Goal: Task Accomplishment & Management: Manage account settings

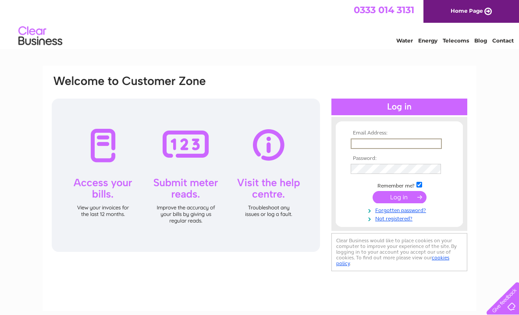
type input "Penirapo@gmail.com"
click at [400, 197] on input "submit" at bounding box center [400, 197] width 54 height 12
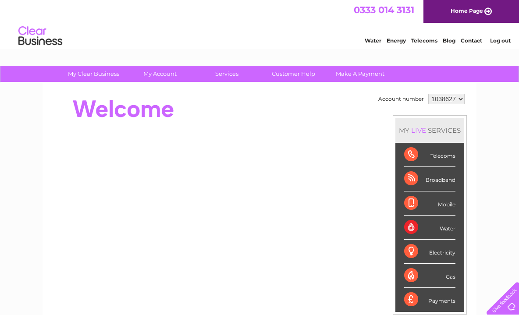
select select "1129644"
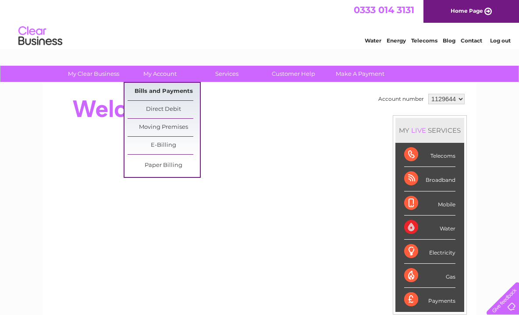
click at [168, 91] on link "Bills and Payments" at bounding box center [164, 92] width 72 height 18
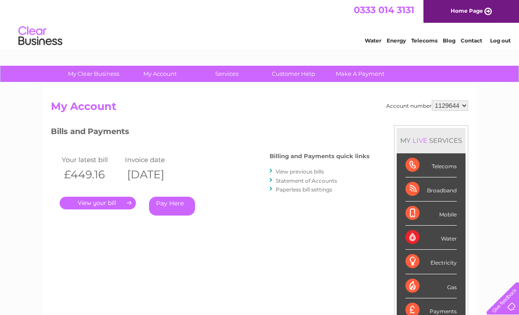
click at [122, 204] on link "." at bounding box center [98, 203] width 76 height 13
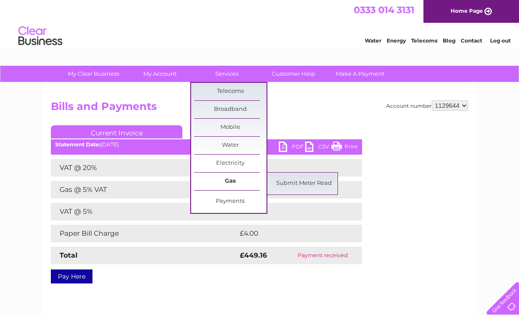
click at [231, 181] on link "Gas" at bounding box center [230, 182] width 72 height 18
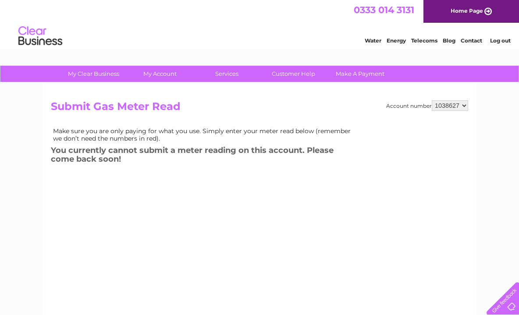
select select "1119803"
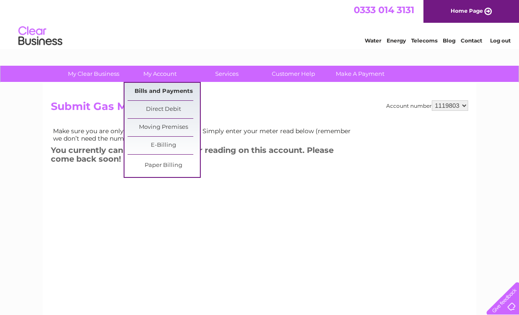
click at [161, 91] on link "Bills and Payments" at bounding box center [164, 92] width 72 height 18
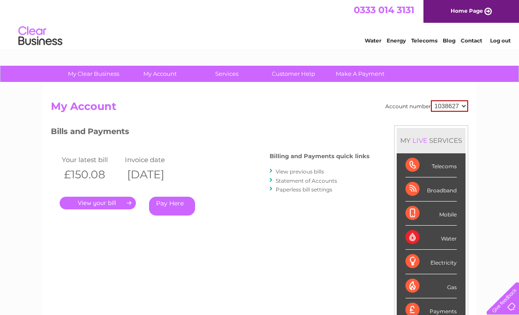
click at [115, 203] on link "." at bounding box center [98, 203] width 76 height 13
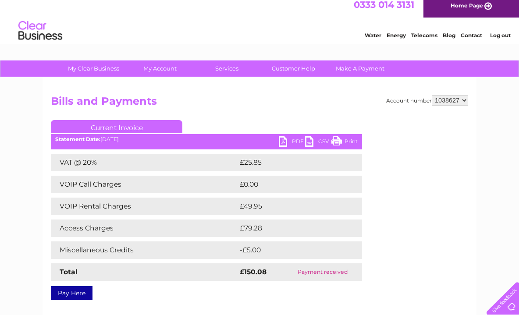
scroll to position [4, 0]
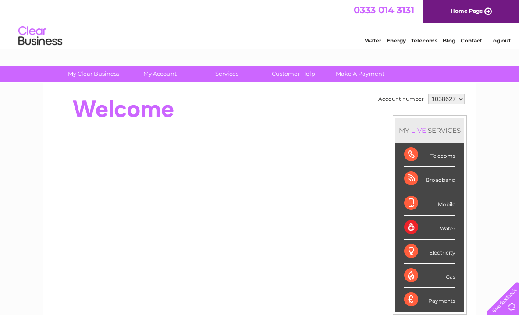
select select "1129644"
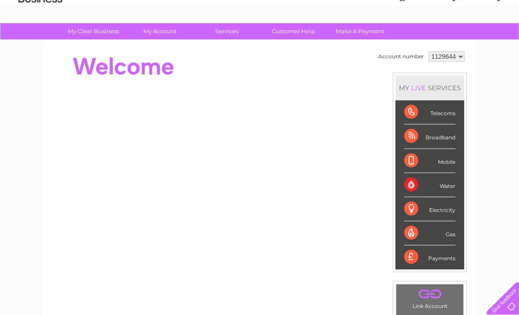
scroll to position [42, 0]
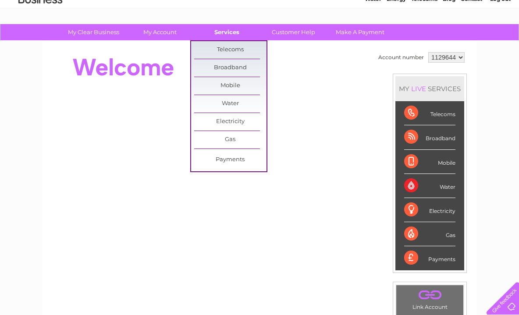
click at [228, 32] on link "Services" at bounding box center [227, 32] width 72 height 16
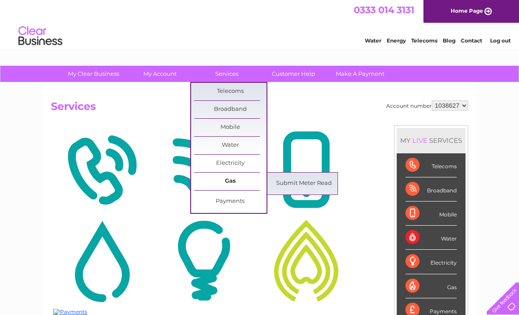
click at [229, 182] on link "Gas" at bounding box center [230, 182] width 72 height 18
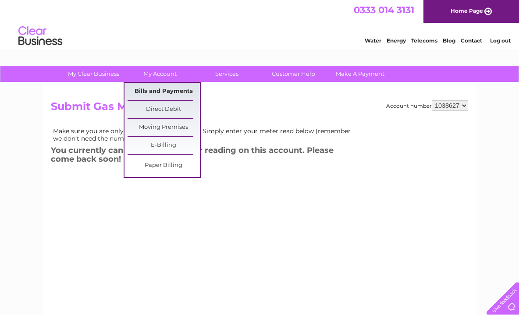
click at [166, 93] on link "Bills and Payments" at bounding box center [164, 92] width 72 height 18
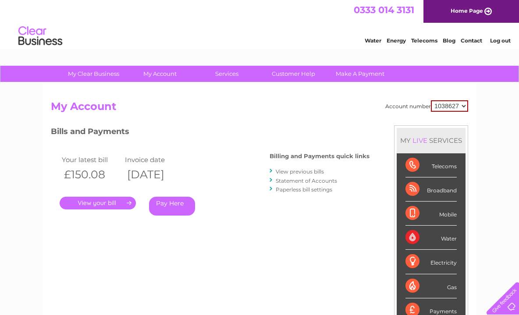
select select "1129644"
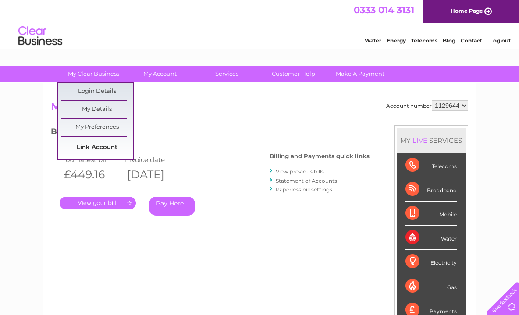
click at [93, 148] on link "Link Account" at bounding box center [97, 148] width 72 height 18
